Goal: Information Seeking & Learning: Compare options

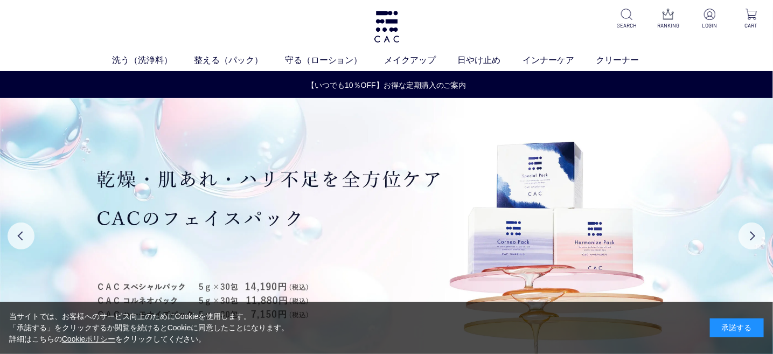
click at [746, 331] on div "承諾する" at bounding box center [737, 327] width 54 height 19
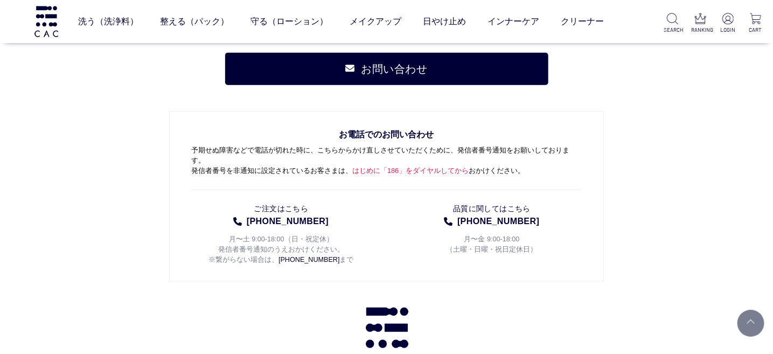
scroll to position [5593, 0]
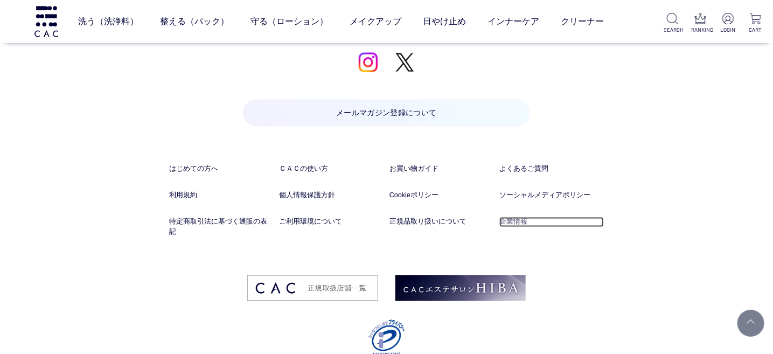
click at [513, 217] on link "企業情報" at bounding box center [552, 222] width 105 height 10
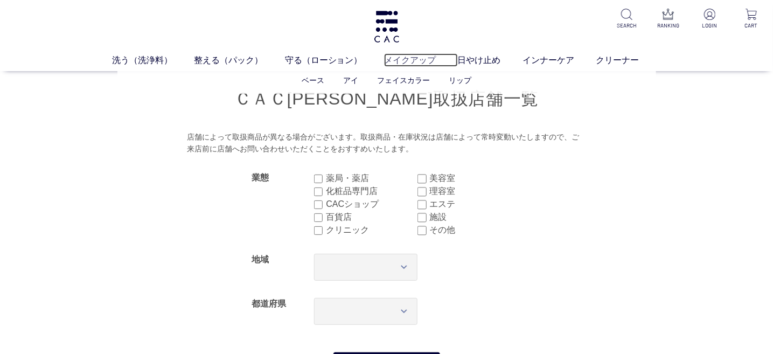
click at [388, 53] on link "メイクアップ" at bounding box center [421, 59] width 74 height 13
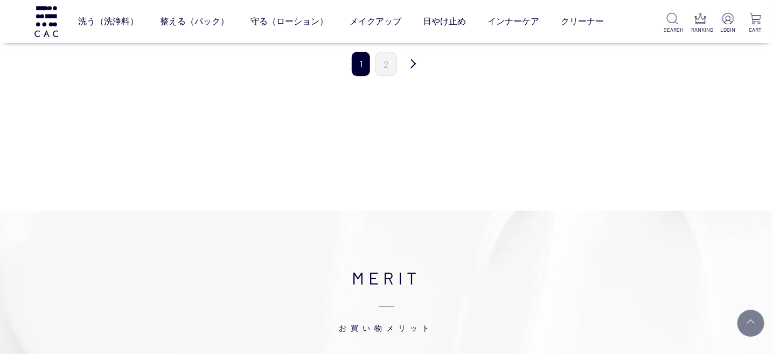
scroll to position [1078, 0]
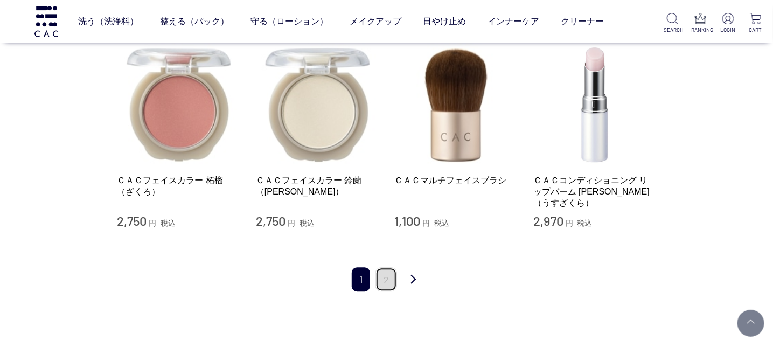
click at [391, 272] on link "2" at bounding box center [387, 279] width 22 height 24
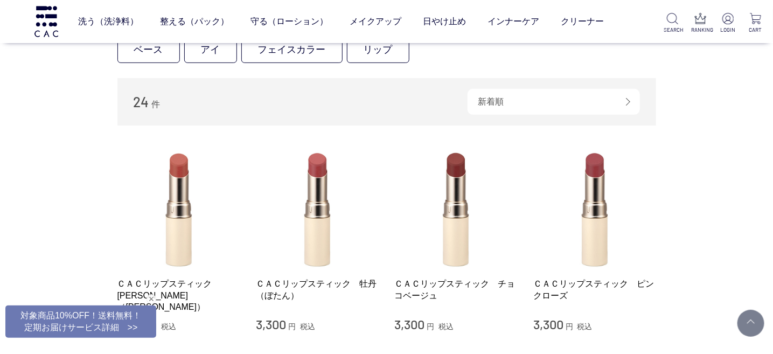
scroll to position [216, 0]
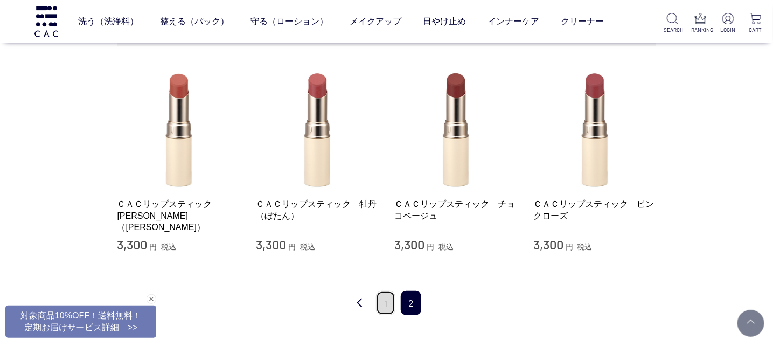
click at [379, 313] on link "1" at bounding box center [385, 303] width 19 height 24
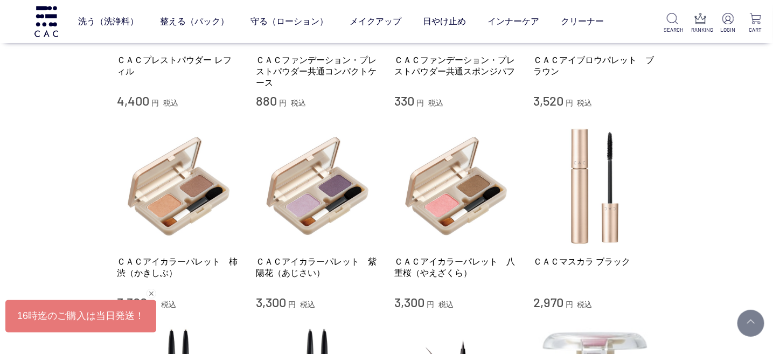
scroll to position [593, 0]
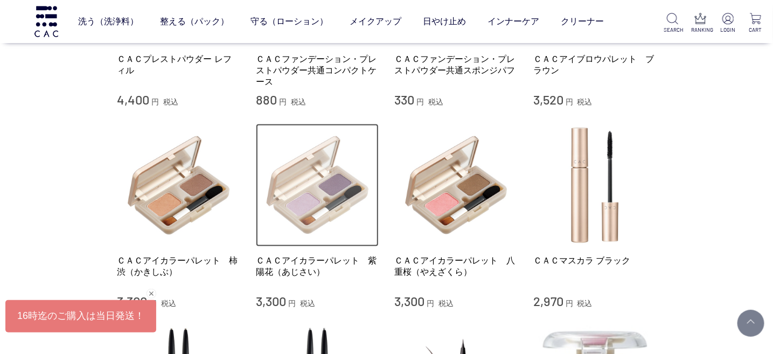
click at [324, 209] on img at bounding box center [317, 185] width 123 height 123
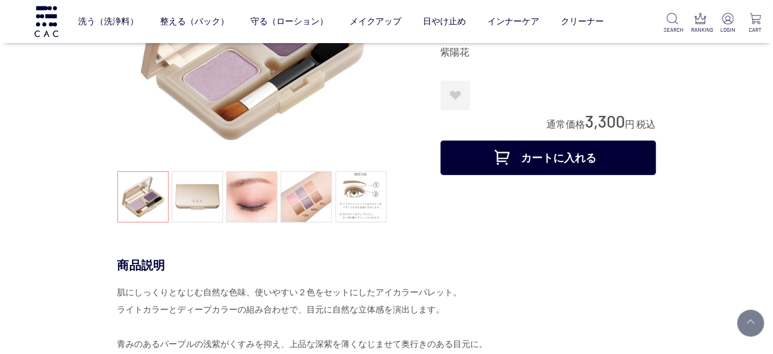
scroll to position [108, 0]
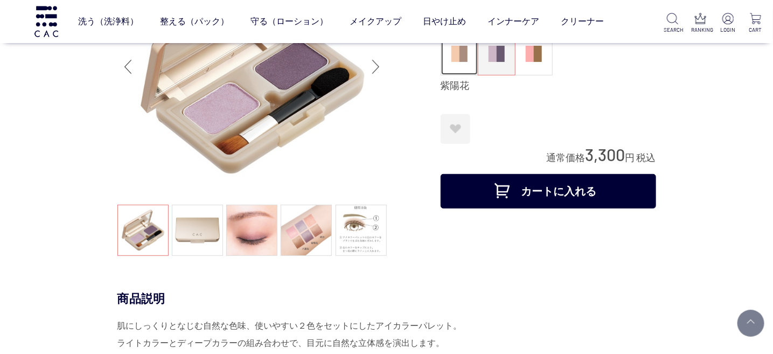
click at [457, 62] on img at bounding box center [460, 54] width 16 height 16
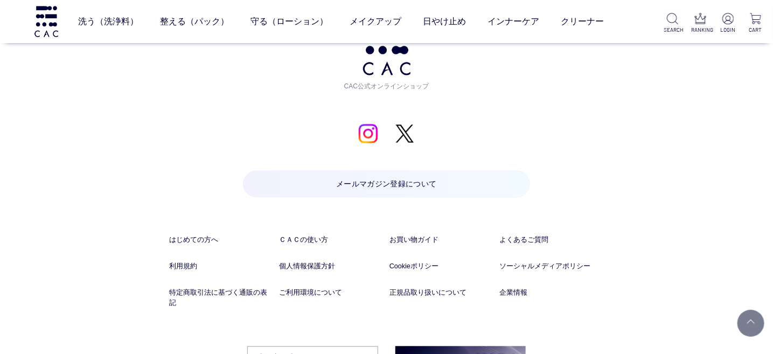
scroll to position [2587, 0]
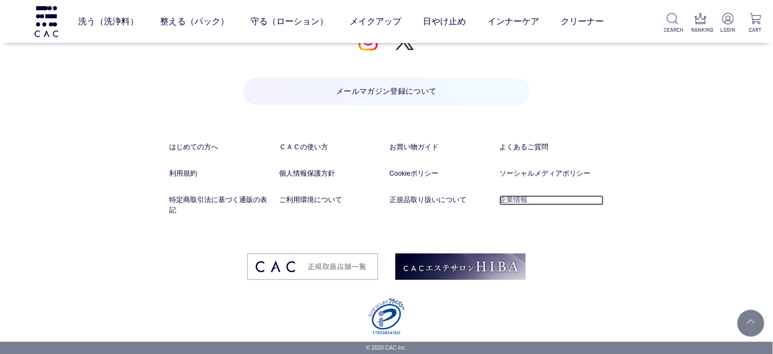
click at [519, 205] on link "企業情報" at bounding box center [552, 200] width 105 height 10
